Goal: Consume media (video, audio)

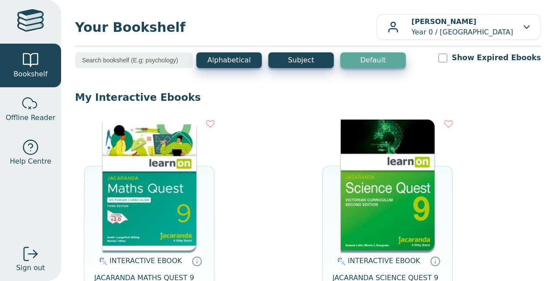
click at [176, 159] on img at bounding box center [149, 184] width 94 height 131
click at [393, 188] on img at bounding box center [388, 184] width 94 height 131
